Goal: Obtain resource: Obtain resource

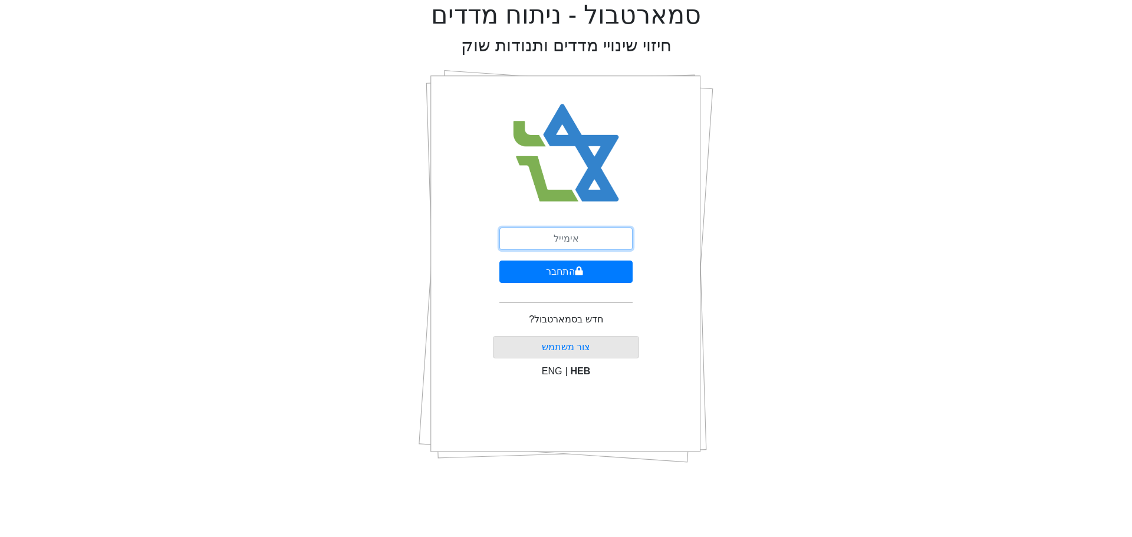
click at [575, 239] on input "email" at bounding box center [566, 239] width 133 height 22
click at [573, 238] on input "email" at bounding box center [566, 239] width 133 height 22
type input "ש"
type input "[EMAIL_ADDRESS][DOMAIN_NAME]"
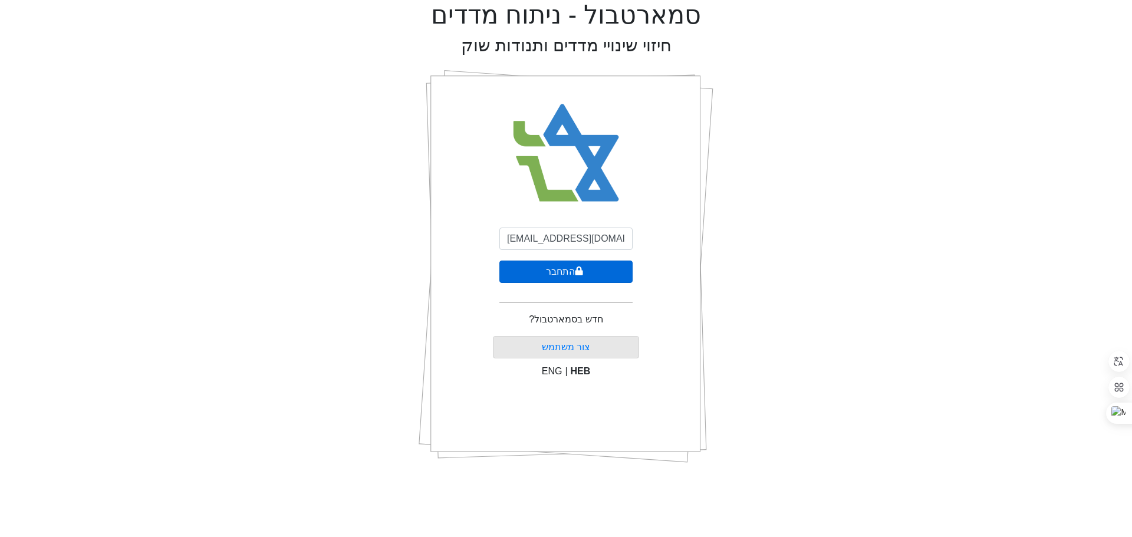
click at [567, 272] on button "התחבר" at bounding box center [566, 272] width 133 height 22
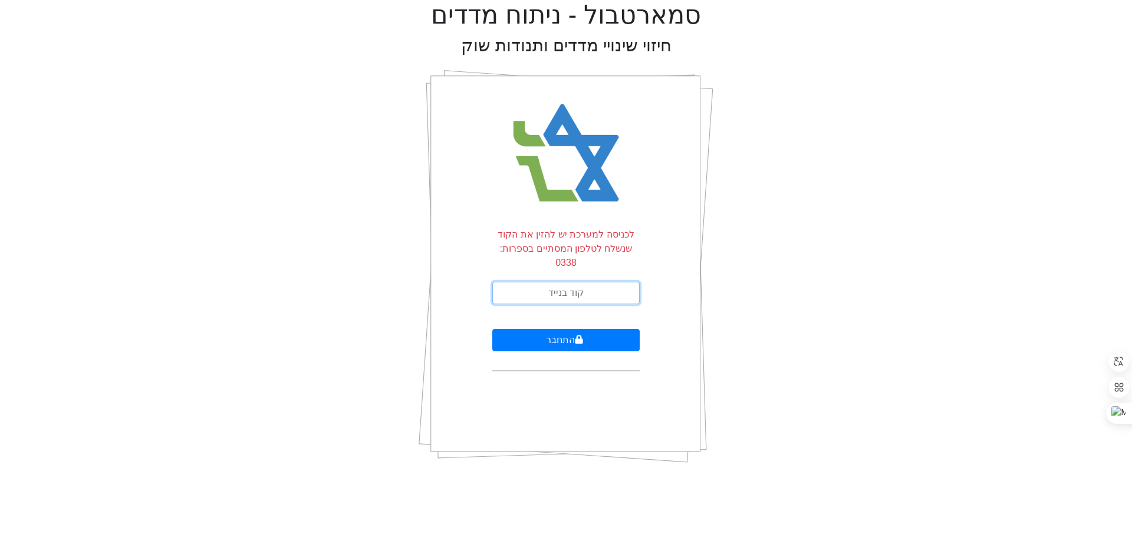
click at [557, 288] on input "text" at bounding box center [565, 293] width 147 height 22
click at [563, 282] on input "text" at bounding box center [565, 293] width 147 height 22
type input "422815"
click at [566, 329] on button "התחבר" at bounding box center [565, 340] width 147 height 22
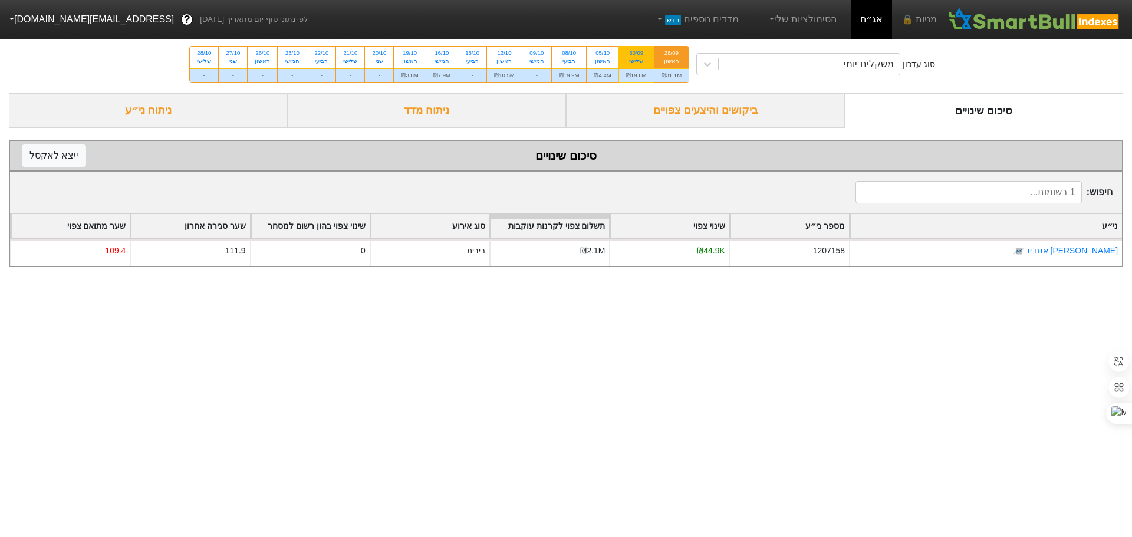
click at [643, 58] on div "שלישי" at bounding box center [636, 61] width 21 height 8
click at [636, 54] on input "30/09 שלישי ₪19.6M" at bounding box center [633, 51] width 8 height 8
radio input "true"
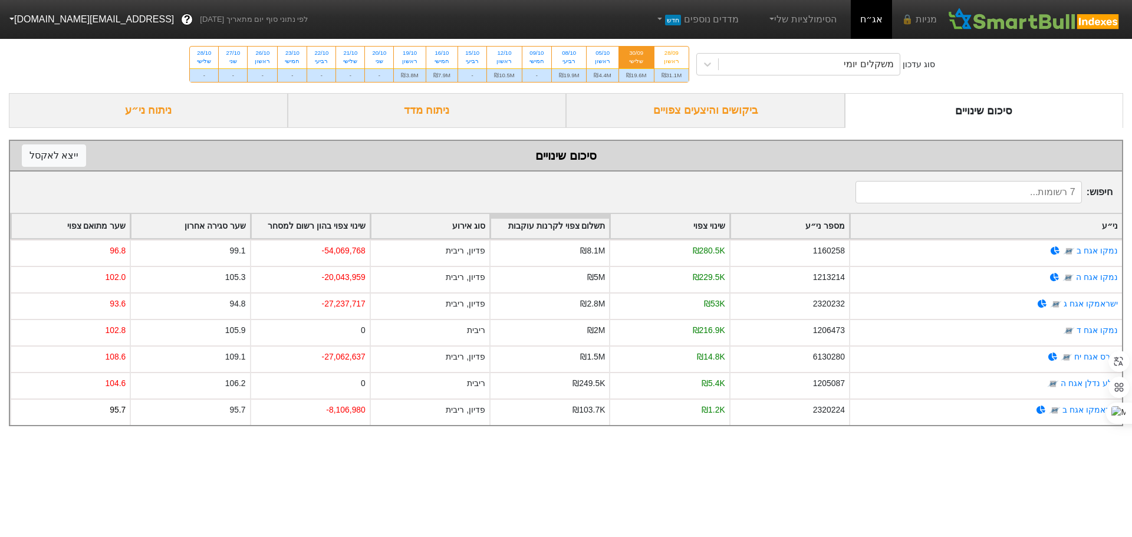
click at [725, 109] on div "ביקושים והיצעים צפויים" at bounding box center [705, 110] width 279 height 35
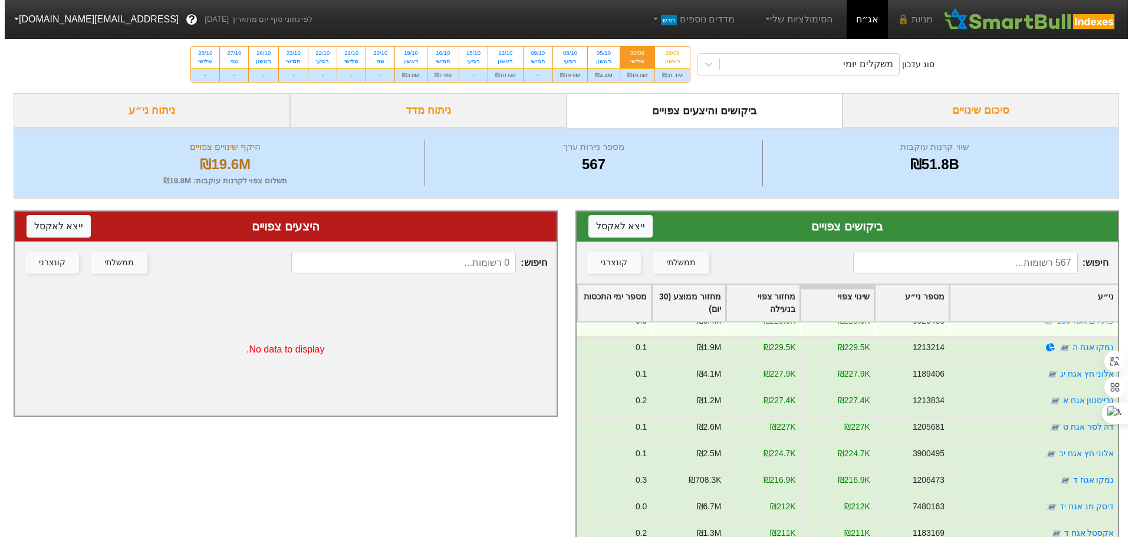
scroll to position [295, 0]
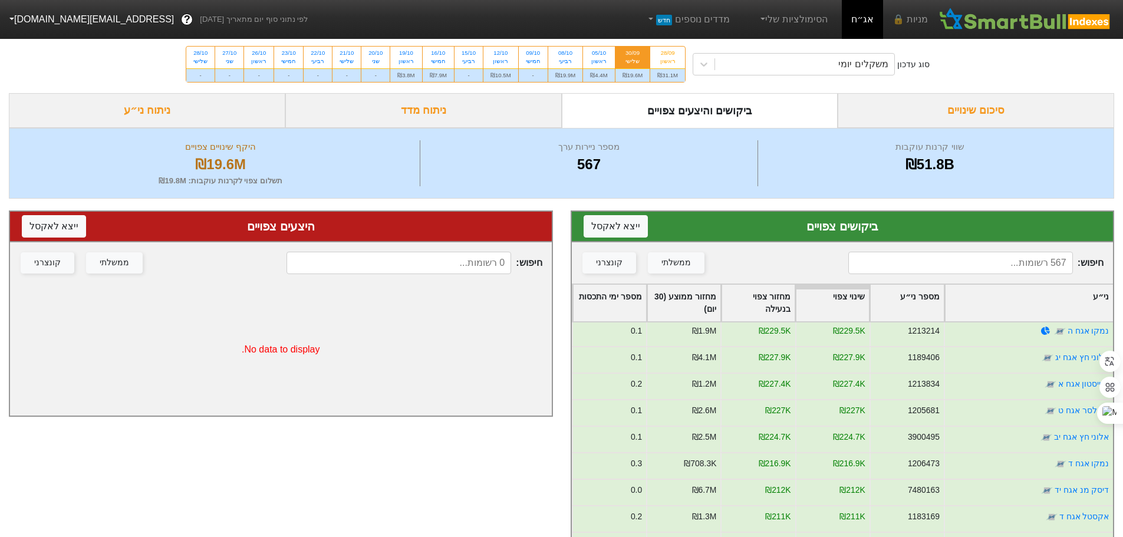
click at [967, 110] on div "סיכום שינויים" at bounding box center [976, 110] width 277 height 35
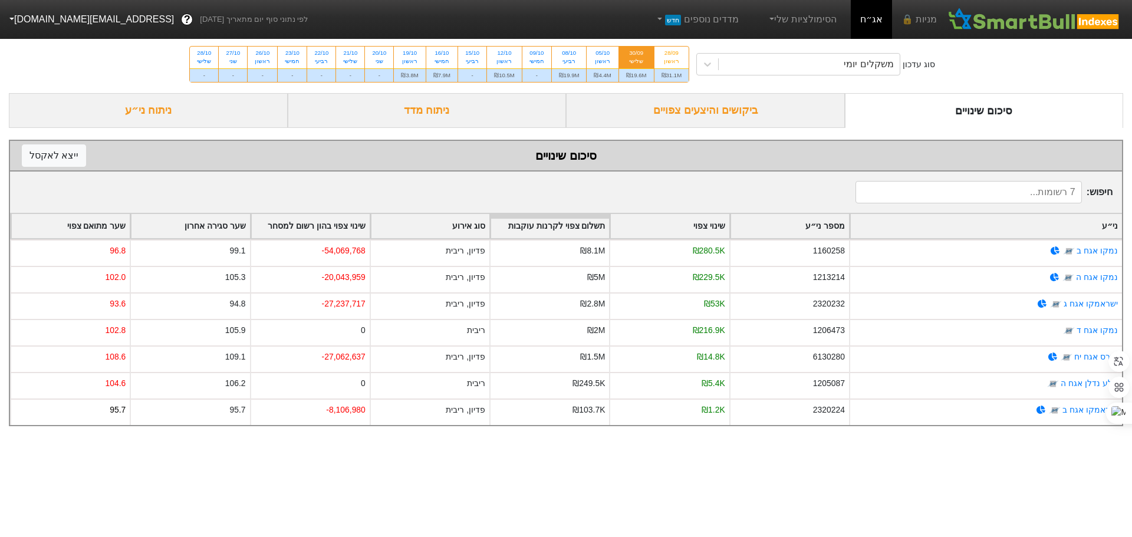
click at [709, 112] on div "ביקושים והיצעים צפויים" at bounding box center [705, 110] width 279 height 35
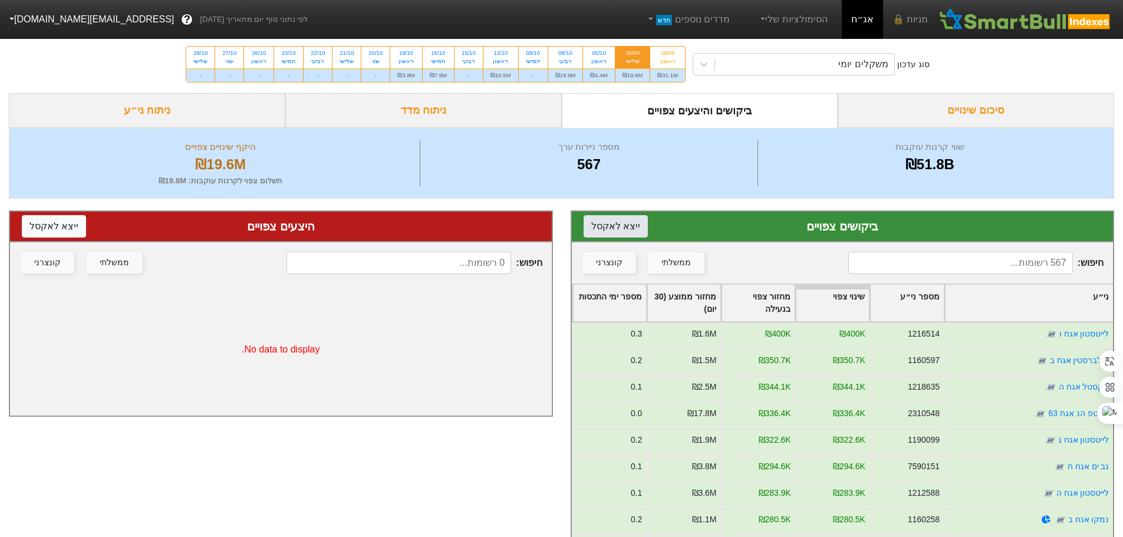
click at [617, 228] on button "ייצא ל אקסל" at bounding box center [616, 226] width 64 height 22
click at [959, 113] on div "סיכום שינויים" at bounding box center [976, 110] width 277 height 35
